Goal: Task Accomplishment & Management: Manage account settings

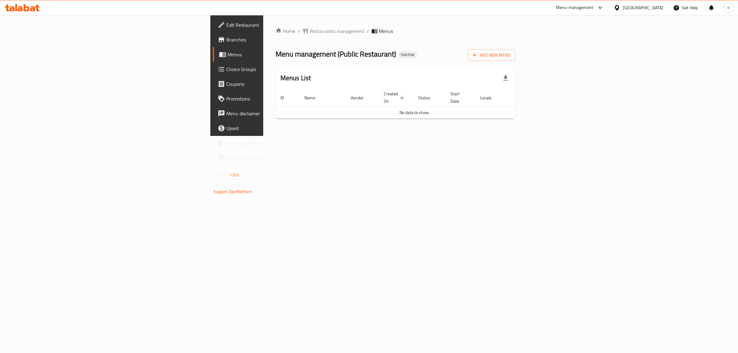
click at [16, 8] on icon at bounding box center [16, 7] width 2 height 7
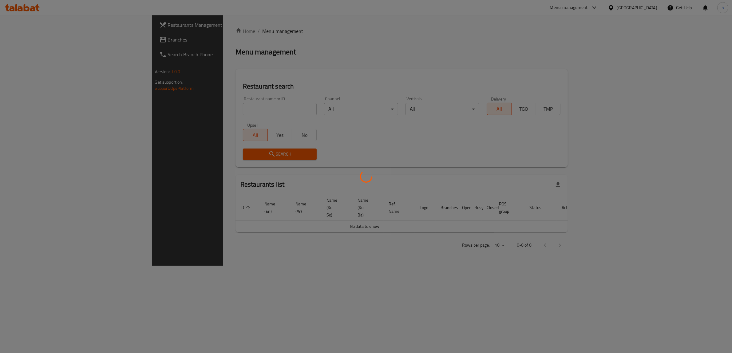
click at [38, 42] on div at bounding box center [366, 176] width 732 height 353
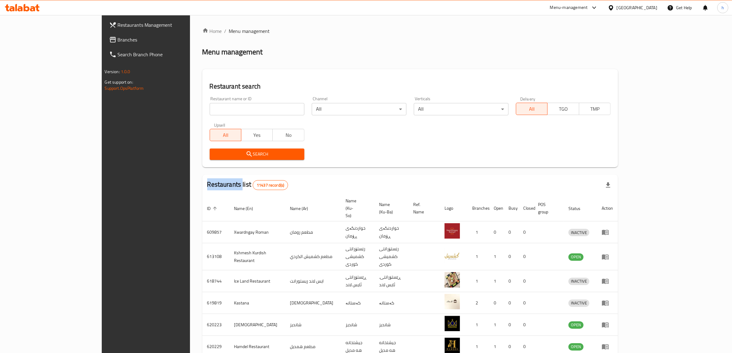
click at [102, 42] on div "Restaurants Management Branches Search Branch Phone Version: 1.0.0 Get support …" at bounding box center [366, 246] width 529 height 463
click at [118, 42] on span "Branches" at bounding box center [169, 39] width 102 height 7
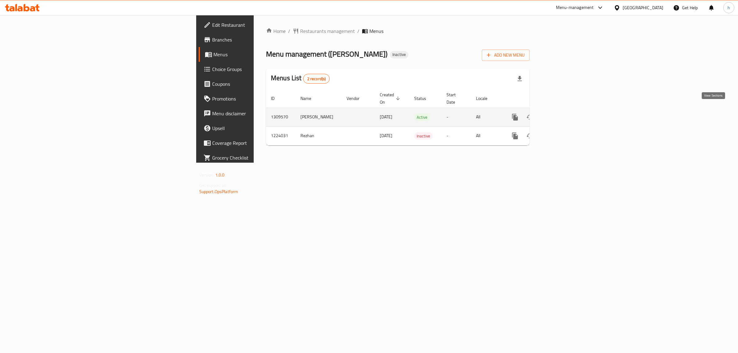
click at [567, 110] on link "enhanced table" at bounding box center [559, 117] width 15 height 15
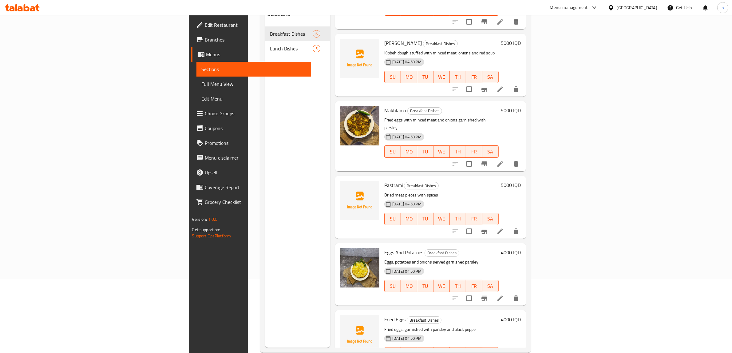
scroll to position [86, 0]
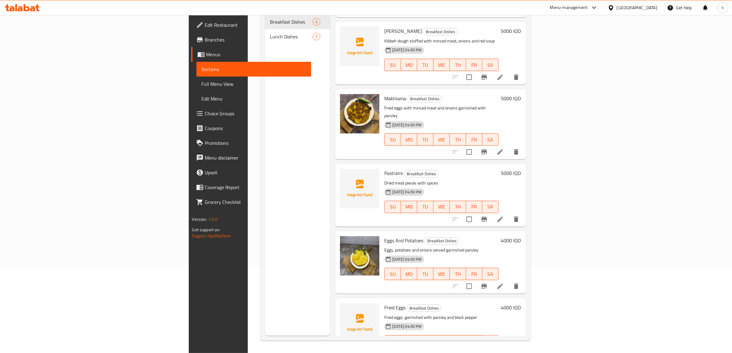
click at [385, 303] on span "Fried Eggs" at bounding box center [395, 307] width 21 height 9
copy h6 "Fried Eggs"
click at [201, 72] on span "Sections" at bounding box center [253, 69] width 105 height 7
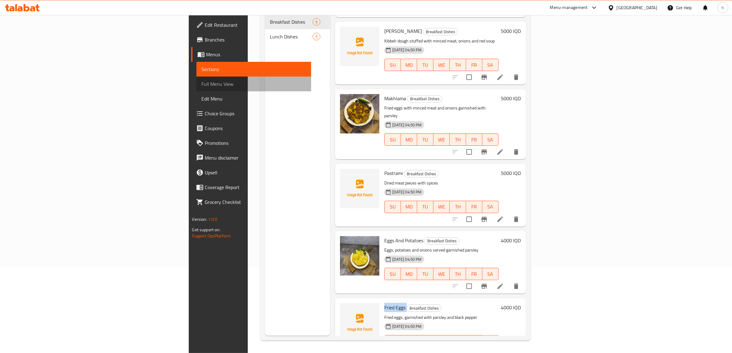
click at [201, 84] on span "Full Menu View" at bounding box center [253, 83] width 105 height 7
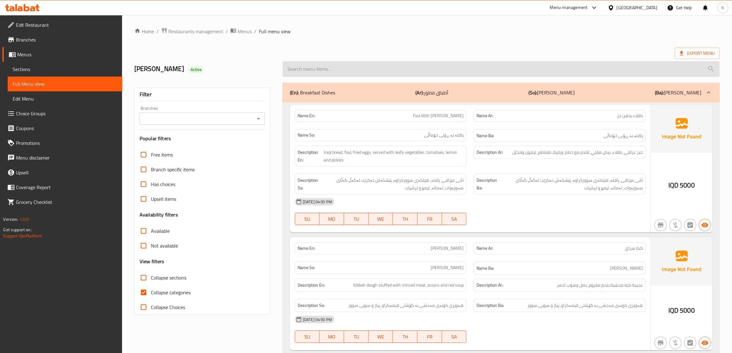
click at [326, 64] on input "search" at bounding box center [501, 69] width 437 height 16
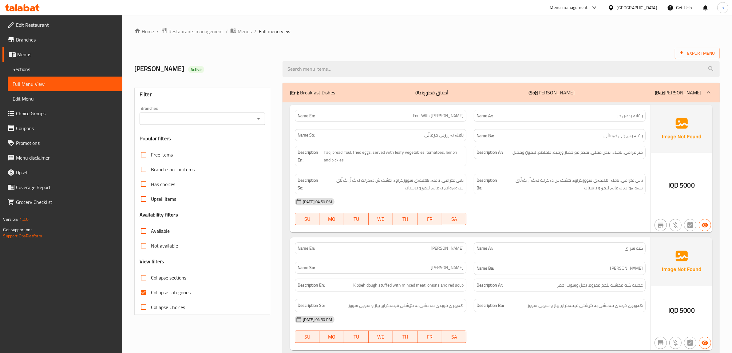
paste input "Fried Eggs"
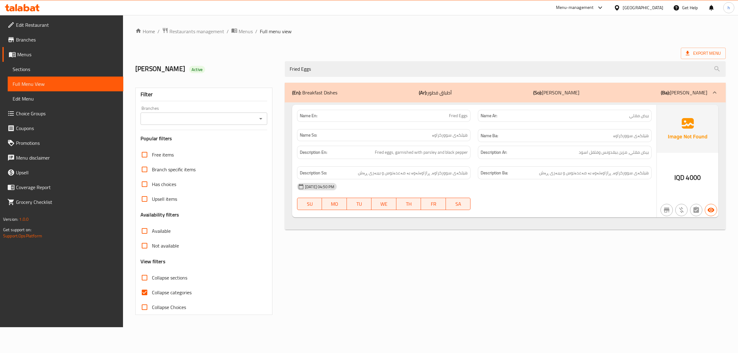
type input "Fried Eggs"
click at [253, 118] on input "Branches" at bounding box center [198, 118] width 113 height 9
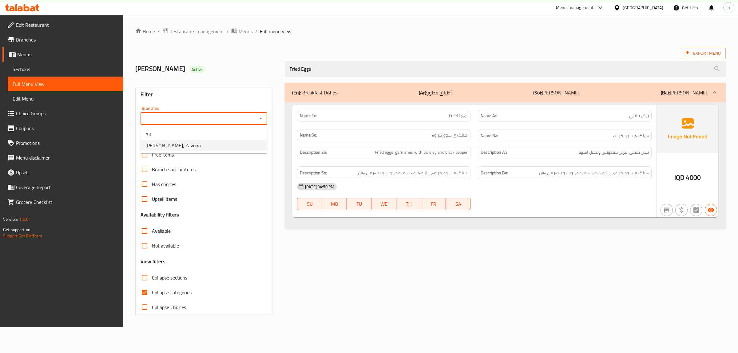
click at [217, 147] on li "Abu Amani, Zayona" at bounding box center [204, 145] width 127 height 11
type input "Abu Amani, Zayona"
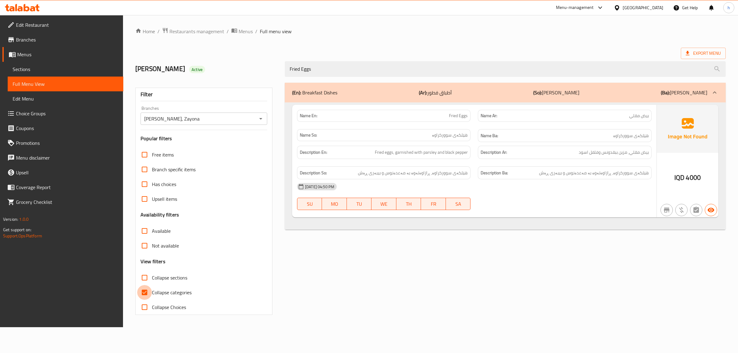
click at [144, 294] on input "Collapse categories" at bounding box center [144, 292] width 15 height 15
checkbox input "false"
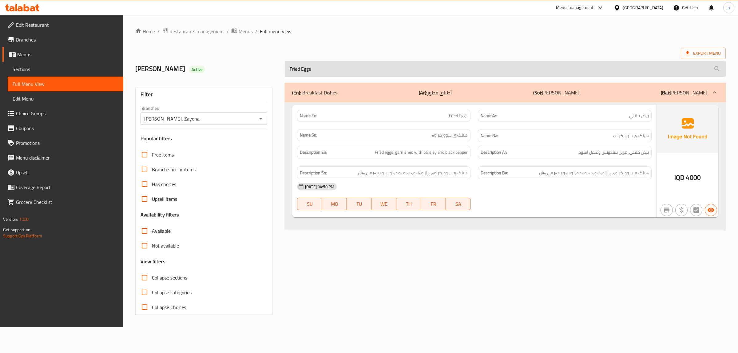
click at [339, 70] on input "Fried Eggs" at bounding box center [505, 69] width 441 height 16
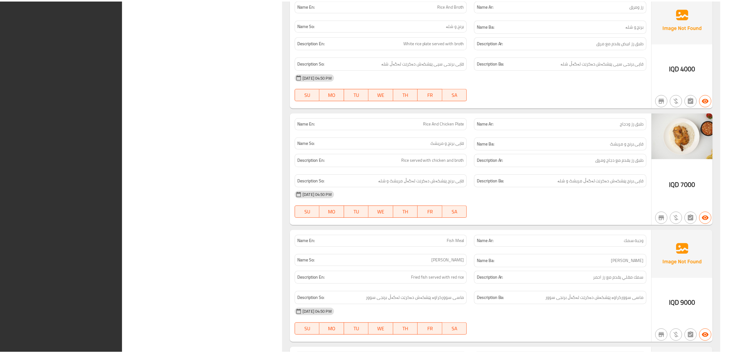
scroll to position [1144, 0]
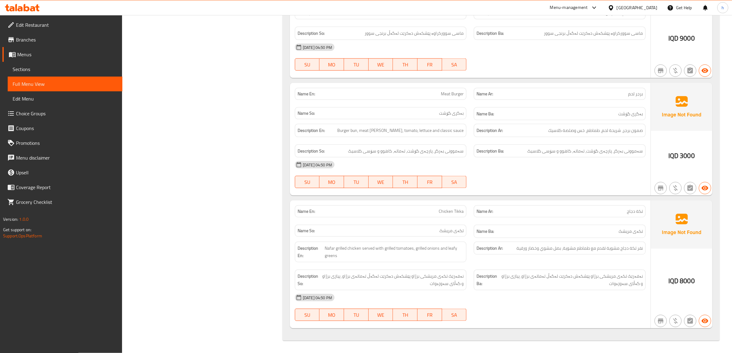
click at [22, 14] on div "Menu-management Iraq Get Help h" at bounding box center [366, 7] width 732 height 15
click at [22, 7] on icon at bounding box center [20, 8] width 5 height 5
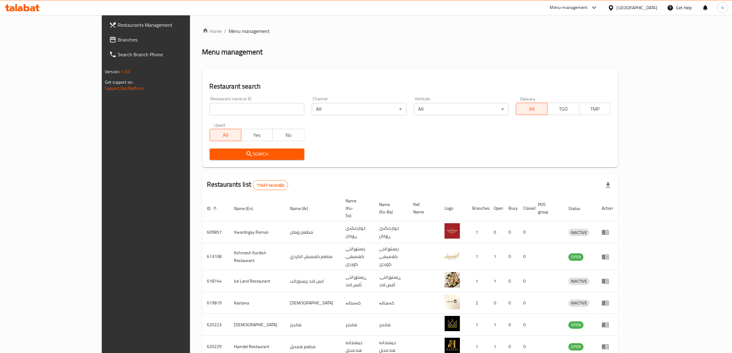
click at [238, 116] on div "Restaurant name or ID Restaurant name or ID" at bounding box center [257, 106] width 102 height 26
click at [239, 113] on input "search" at bounding box center [257, 109] width 95 height 12
paste input "776500"
type input "776500"
click at [118, 40] on span "Branches" at bounding box center [169, 39] width 102 height 7
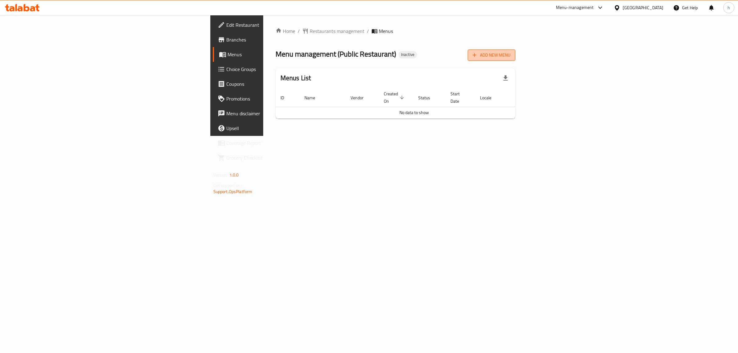
click at [511, 53] on span "Add New Menu" at bounding box center [492, 55] width 38 height 8
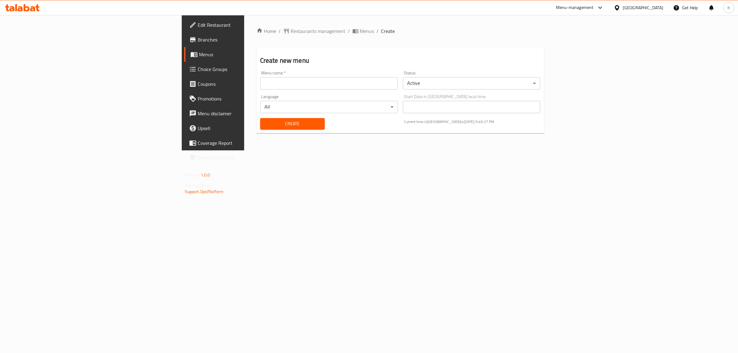
click at [260, 85] on input "text" at bounding box center [329, 83] width 138 height 12
type input "ت"
type input "gusion"
click at [268, 125] on span "Create" at bounding box center [292, 124] width 55 height 8
click at [190, 51] on icon at bounding box center [193, 54] width 7 height 7
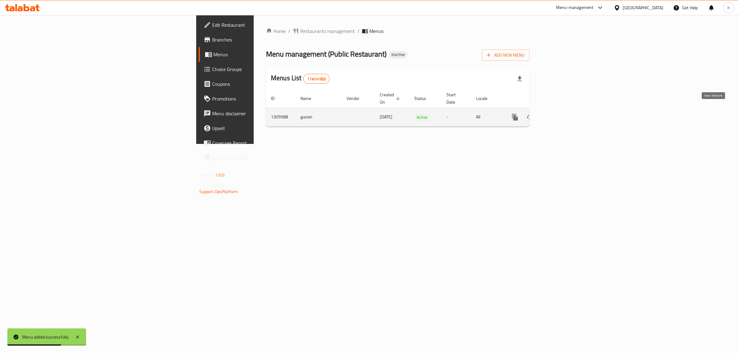
click at [563, 114] on icon "enhanced table" at bounding box center [559, 117] width 7 height 7
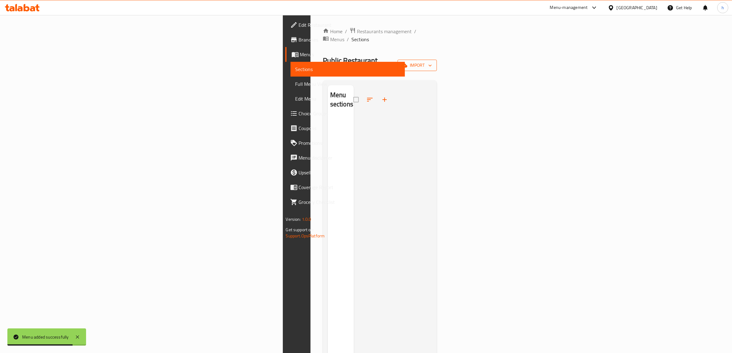
click at [433, 62] on icon "button" at bounding box center [430, 65] width 6 height 6
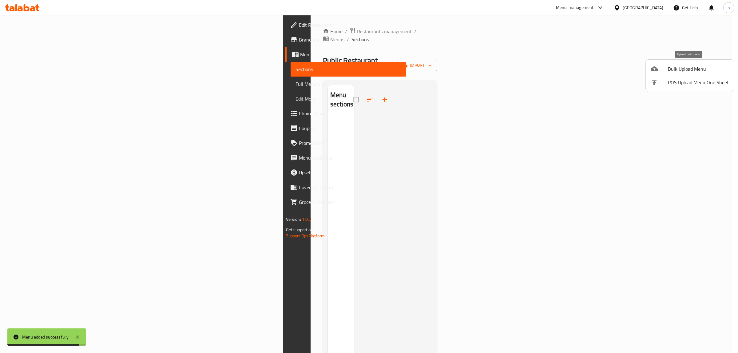
click at [655, 68] on icon at bounding box center [654, 68] width 7 height 7
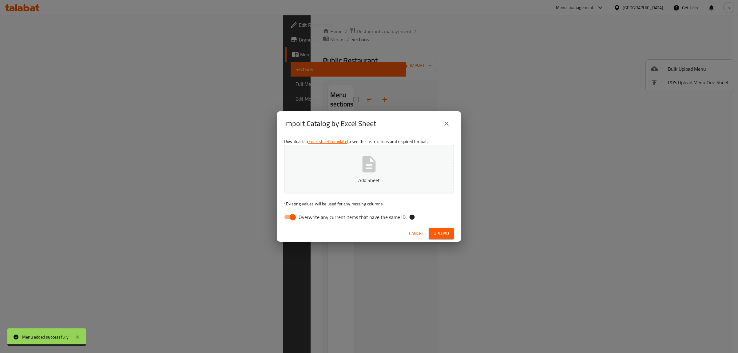
drag, startPoint x: 288, startPoint y: 220, endPoint x: 561, endPoint y: 70, distance: 311.1
click at [289, 219] on input "Overwrite any current items that have the same ID." at bounding box center [292, 217] width 35 height 12
checkbox input "false"
click at [435, 230] on span "Upload" at bounding box center [441, 234] width 15 height 8
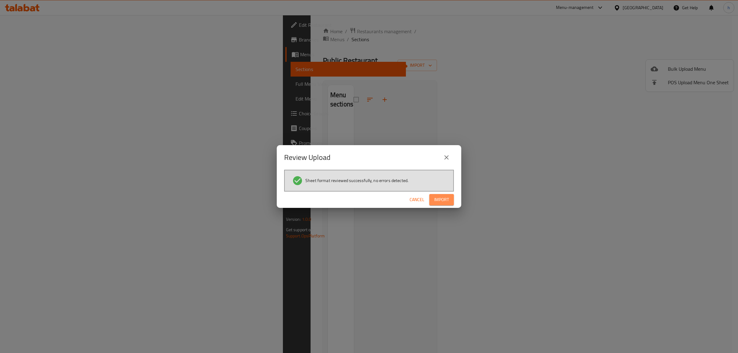
click at [446, 197] on span "Import" at bounding box center [441, 200] width 15 height 8
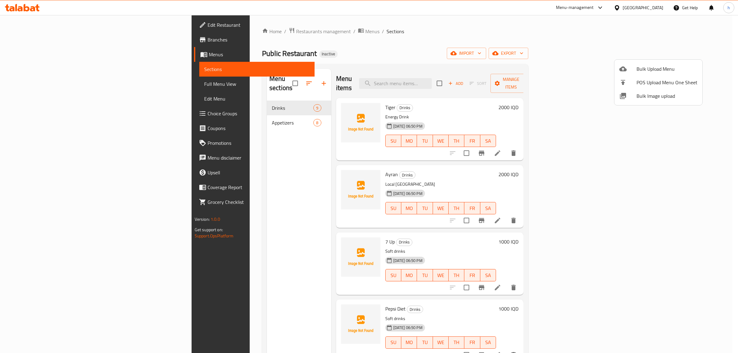
click at [308, 108] on div at bounding box center [369, 176] width 738 height 353
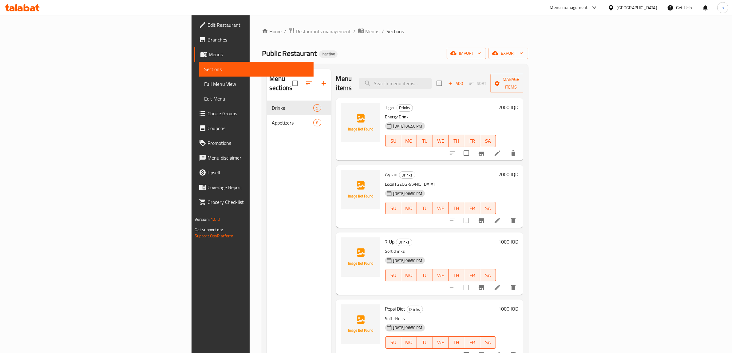
drag, startPoint x: 307, startPoint y: 125, endPoint x: 306, endPoint y: 122, distance: 3.1
click at [341, 125] on img at bounding box center [360, 122] width 39 height 39
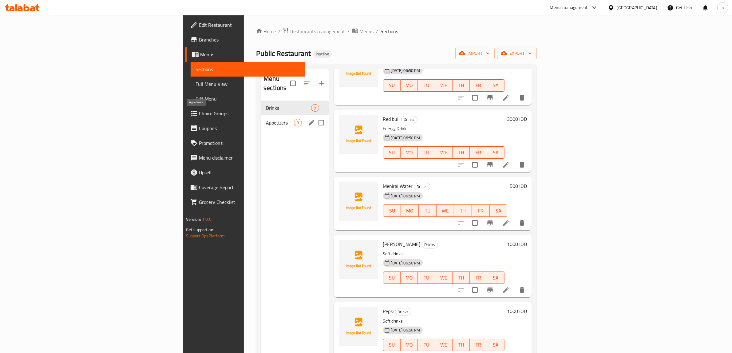
click at [266, 119] on span "Appetizers" at bounding box center [280, 122] width 28 height 7
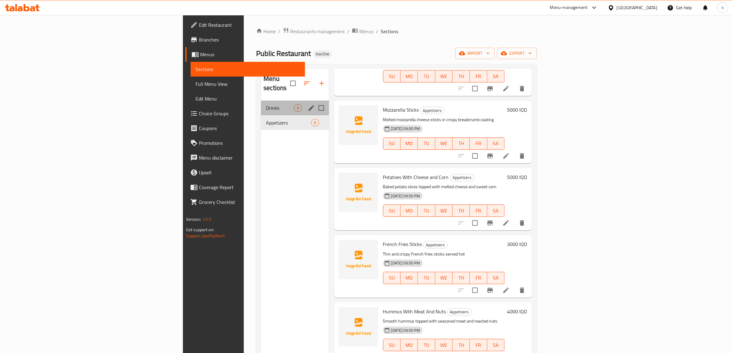
click at [261, 103] on div "Drinks 9" at bounding box center [295, 108] width 68 height 15
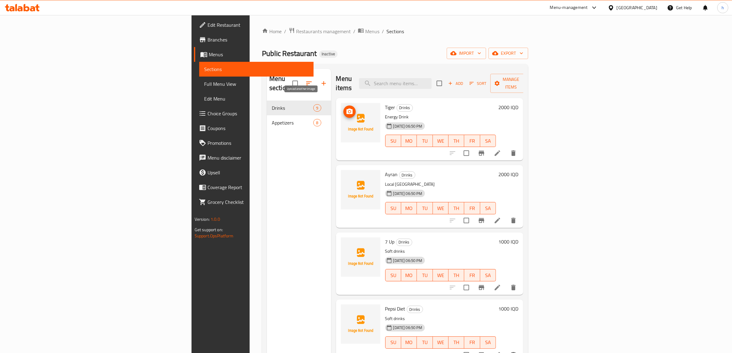
click at [344, 108] on span "upload picture" at bounding box center [350, 111] width 12 height 7
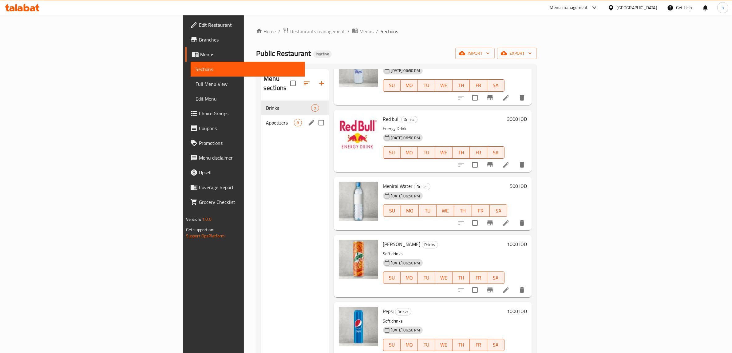
click at [261, 115] on div "Appetizers 8" at bounding box center [295, 122] width 68 height 15
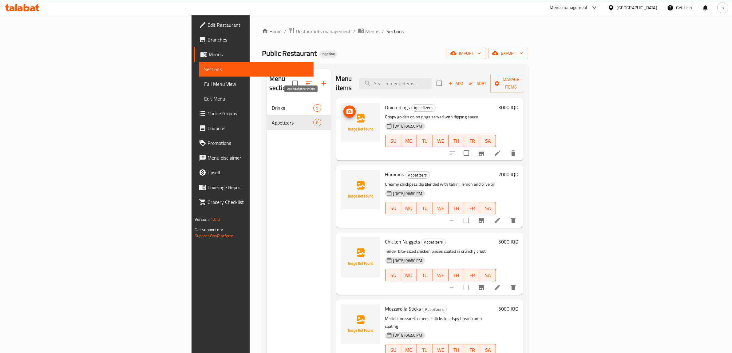
click at [347, 109] on icon "upload picture" at bounding box center [350, 112] width 6 height 6
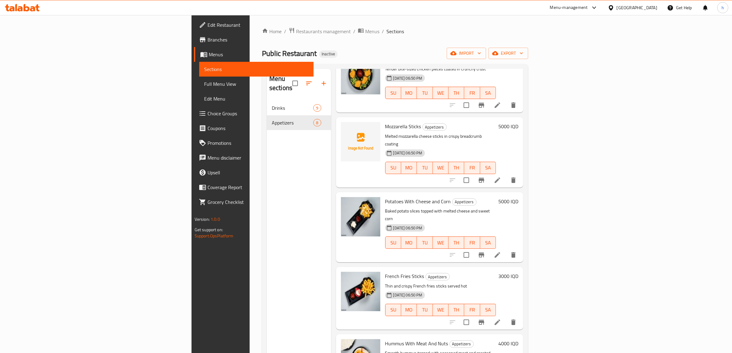
scroll to position [199, 0]
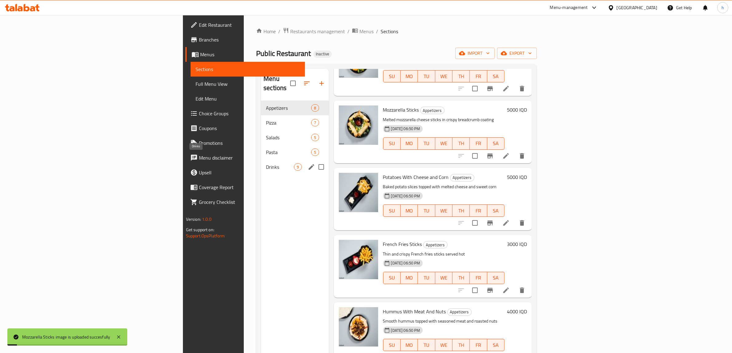
click at [266, 163] on span "Drinks" at bounding box center [280, 166] width 28 height 7
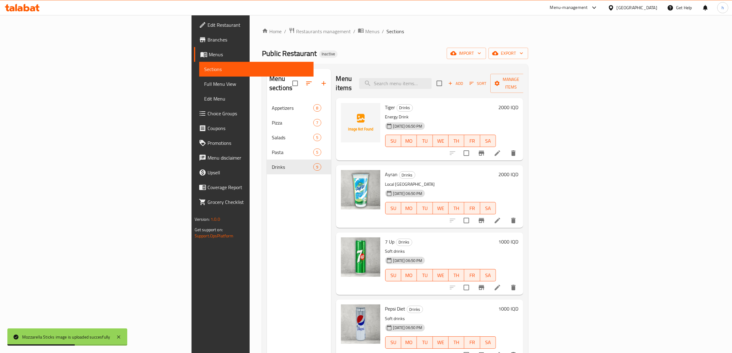
click at [385, 103] on span "Tiger" at bounding box center [390, 107] width 10 height 9
copy h6 "Tiger"
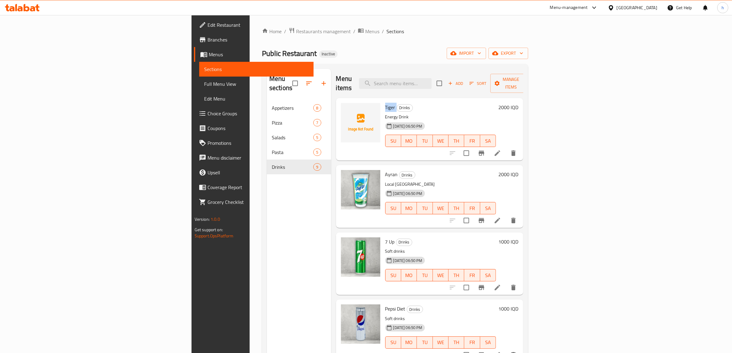
click at [199, 88] on link "Full Menu View" at bounding box center [256, 84] width 115 height 15
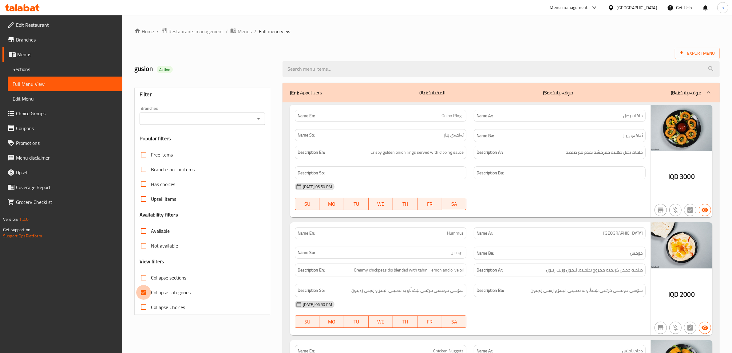
drag, startPoint x: 140, startPoint y: 291, endPoint x: 145, endPoint y: 277, distance: 14.3
click at [140, 291] on input "Collapse categories" at bounding box center [143, 292] width 15 height 15
checkbox input "false"
click at [145, 276] on input "Collapse sections" at bounding box center [143, 277] width 15 height 15
checkbox input "true"
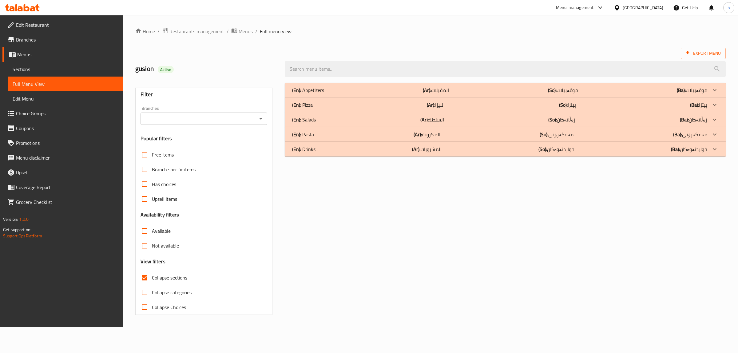
click at [261, 118] on icon "Open" at bounding box center [260, 118] width 7 height 7
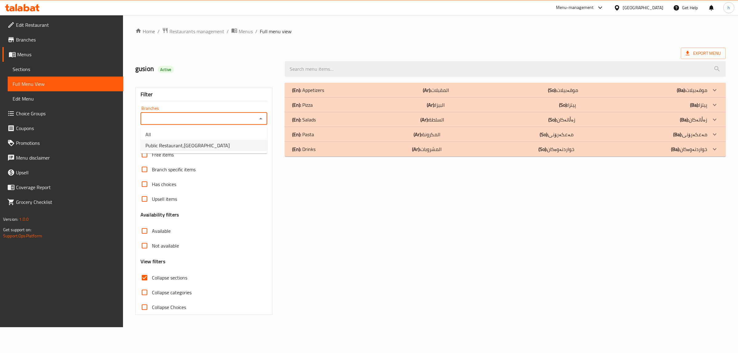
click at [208, 147] on li "Public Restaurant,[GEOGRAPHIC_DATA]" at bounding box center [204, 145] width 127 height 11
type input "Public Restaurant,[GEOGRAPHIC_DATA]"
click at [305, 94] on p "(En): Drinks" at bounding box center [308, 89] width 32 height 7
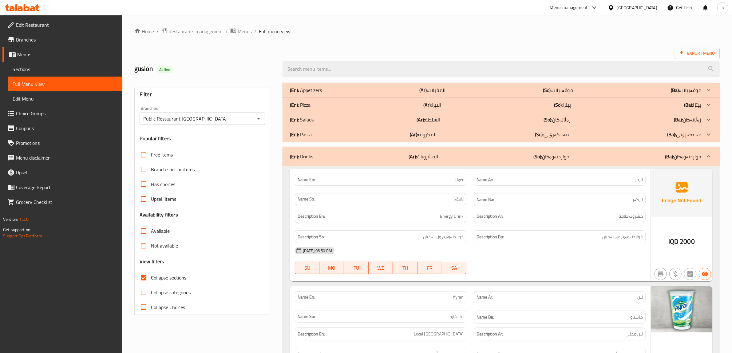
click at [313, 91] on p "(En): Appetizers" at bounding box center [306, 89] width 32 height 7
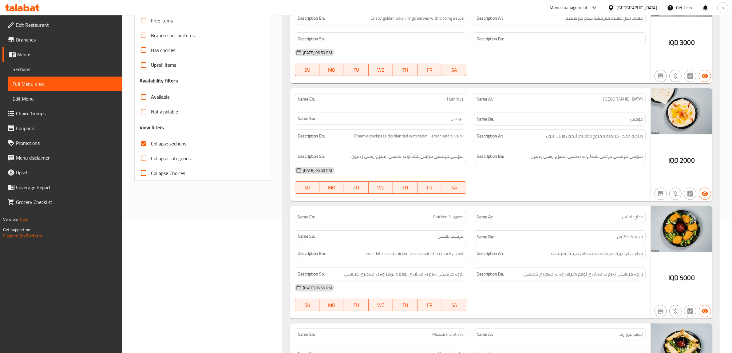
scroll to position [19, 0]
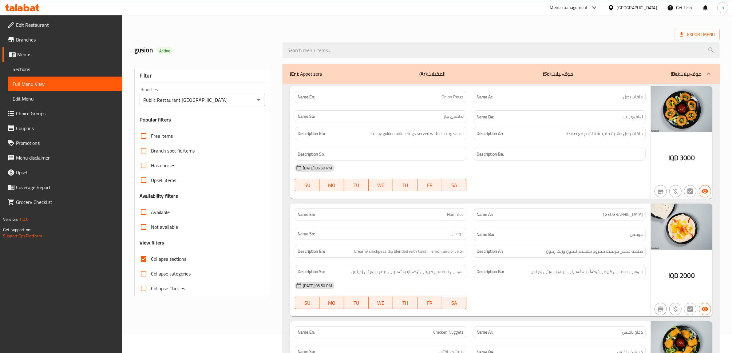
click at [16, 69] on span "Sections" at bounding box center [65, 69] width 105 height 7
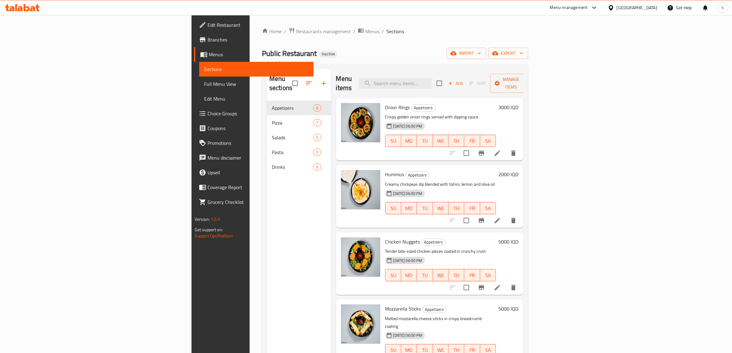
click at [506, 149] on li at bounding box center [497, 153] width 17 height 11
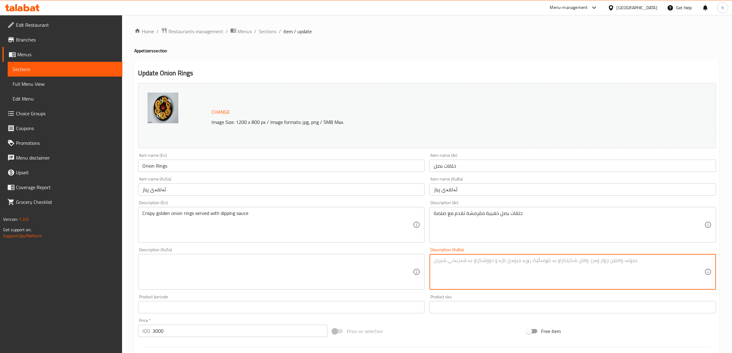
click at [465, 261] on textarea at bounding box center [569, 271] width 271 height 29
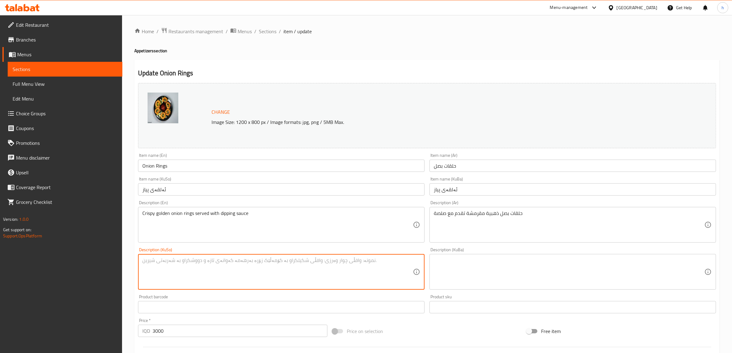
click at [400, 268] on textarea at bounding box center [277, 271] width 271 height 29
type textarea "ئەڵقەی پیاز گۆڵدنی کریسپی پێشکەش ئەکرێت لەگەڵ سۆس"
click at [496, 271] on textarea at bounding box center [569, 271] width 271 height 29
paste textarea "ئەڵقەی پیاز گۆڵدنی کریسپی پێشکەش ئەکرێت لەگەڵ سۆس"
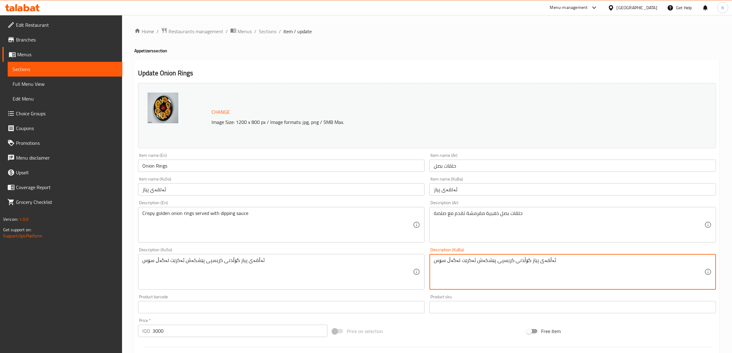
scroll to position [160, 0]
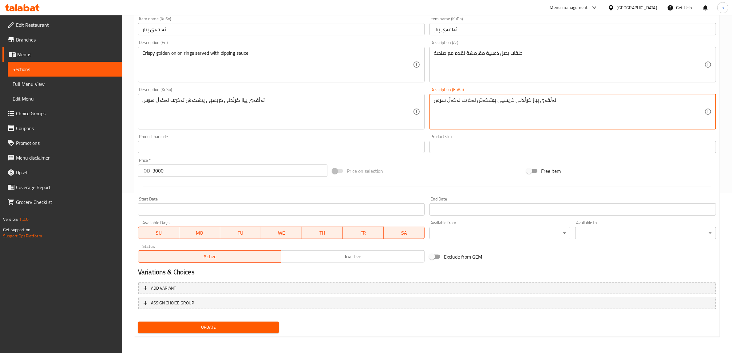
type textarea "ئەڵقەی پیاز گۆڵدنی کریسپی پێشکەش ئەکرێت لەگەڵ سۆس"
click at [234, 326] on span "Update" at bounding box center [208, 328] width 131 height 8
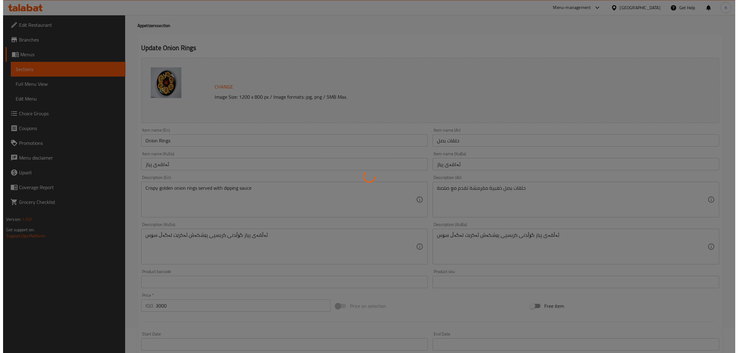
scroll to position [0, 0]
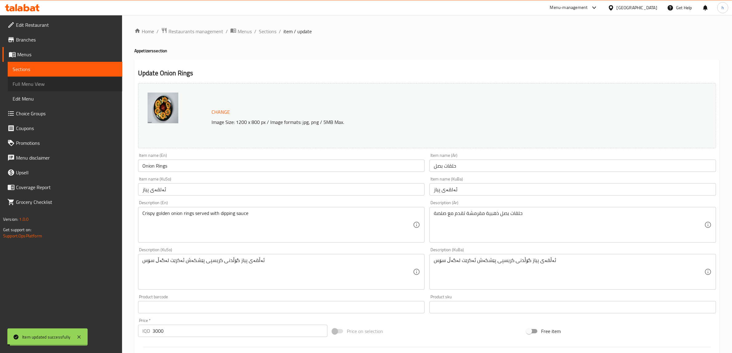
click at [99, 90] on link "Full Menu View" at bounding box center [65, 84] width 115 height 15
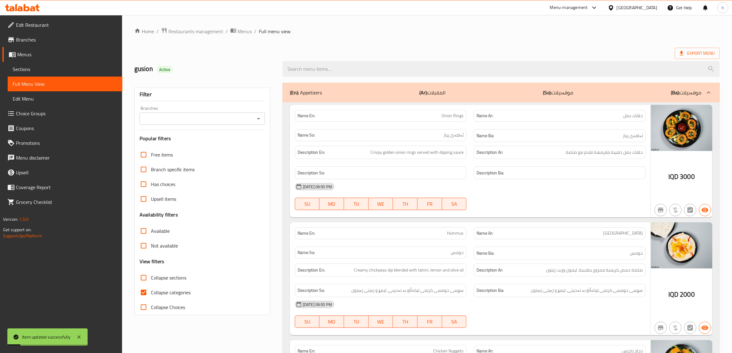
click at [257, 122] on icon "Open" at bounding box center [258, 118] width 7 height 7
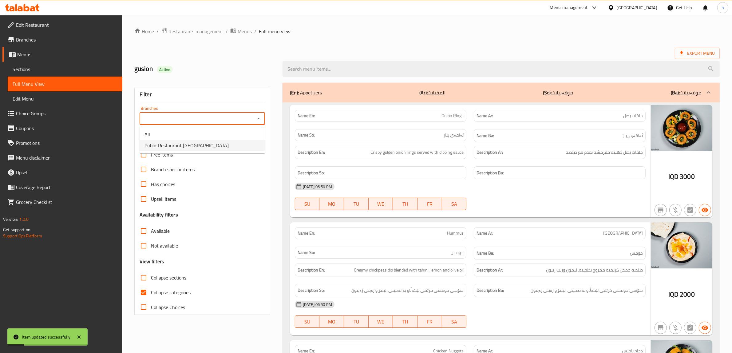
drag, startPoint x: 237, startPoint y: 149, endPoint x: 203, endPoint y: 210, distance: 69.4
click at [237, 149] on li "Public Restaurant,[GEOGRAPHIC_DATA]" at bounding box center [203, 145] width 126 height 11
type input "Public Restaurant,[GEOGRAPHIC_DATA]"
click at [148, 291] on input "Collapse categories" at bounding box center [143, 292] width 15 height 15
checkbox input "false"
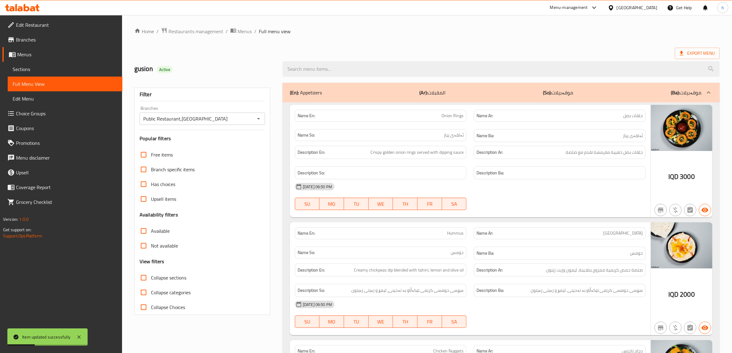
click at [148, 268] on div "Free items Branch specific items Has choices Upsell items Availability filters …" at bounding box center [203, 230] width 126 height 167
click at [141, 275] on input "Collapse sections" at bounding box center [143, 277] width 15 height 15
checkbox input "true"
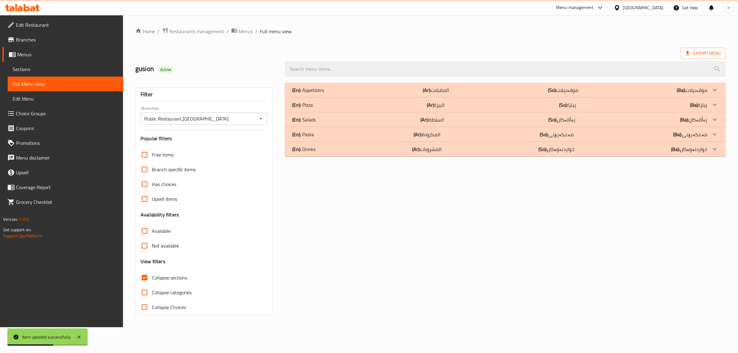
click at [326, 94] on div "(En): Drinks (Ar): المشروبات (So): خواردنەوەکان (Ba): خواردنەوەکان" at bounding box center [499, 89] width 415 height 7
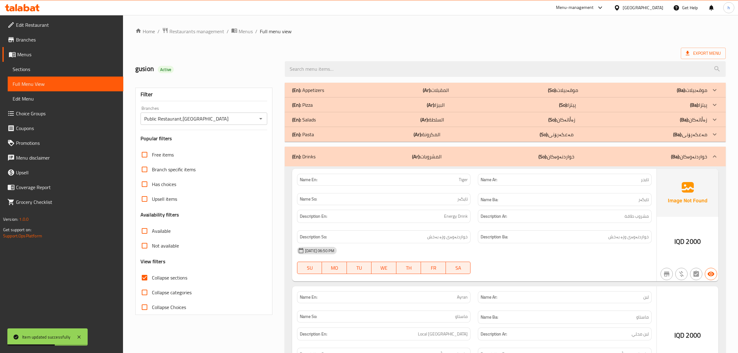
click at [339, 98] on div "(En): Pizza (Ar): البيزا (So): پیتزا (Ba): پیتزا Name En: Pepperoni Pizza Name …" at bounding box center [505, 105] width 441 height 15
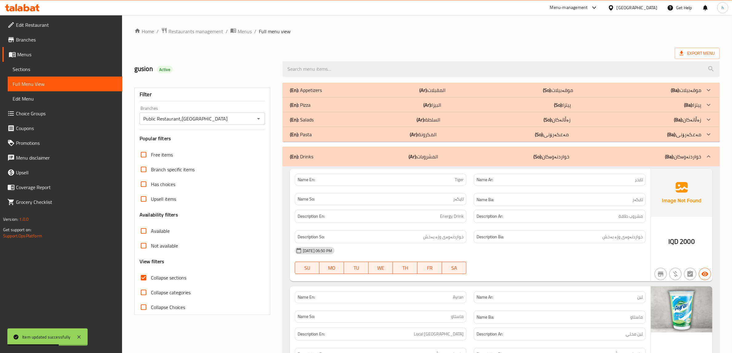
click at [343, 94] on div "(En): Appetizers (Ar): المقبلات (So): موقەبیلات (Ba): موقەبیلات" at bounding box center [496, 89] width 412 height 7
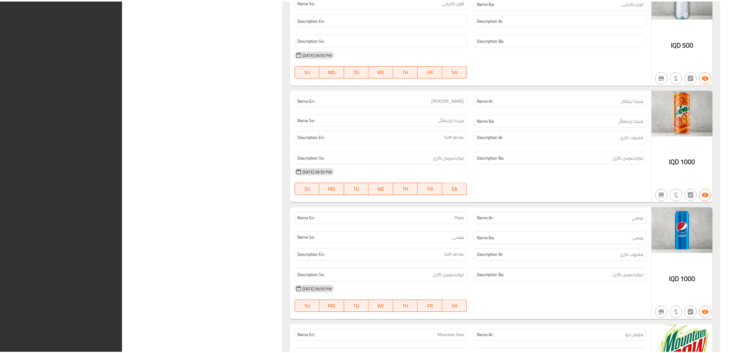
scroll to position [1864, 0]
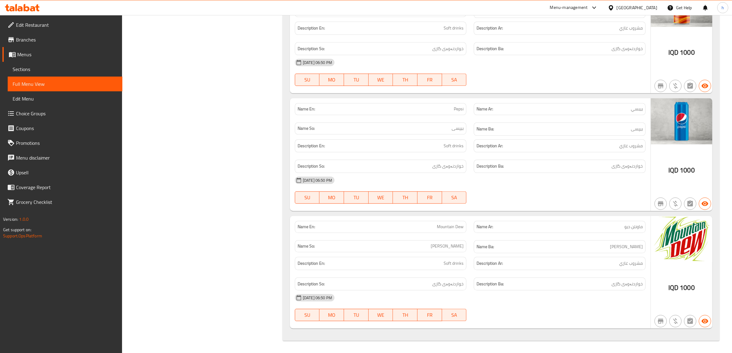
click at [17, 55] on span "Menus" at bounding box center [67, 54] width 100 height 7
